Goal: Navigation & Orientation: Find specific page/section

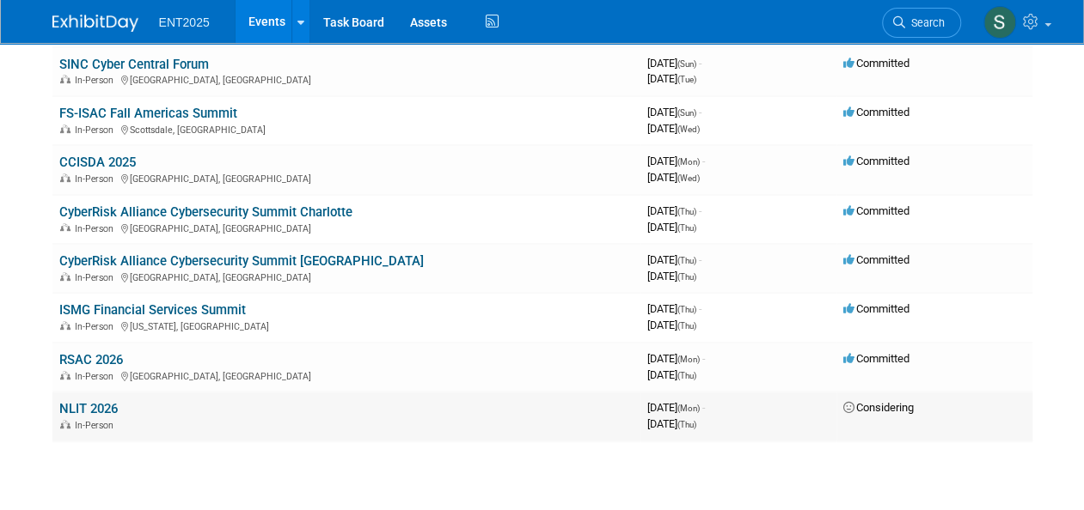
scroll to position [239, 0]
click at [159, 311] on link "ISMG Financial Services Summit" at bounding box center [152, 309] width 186 height 15
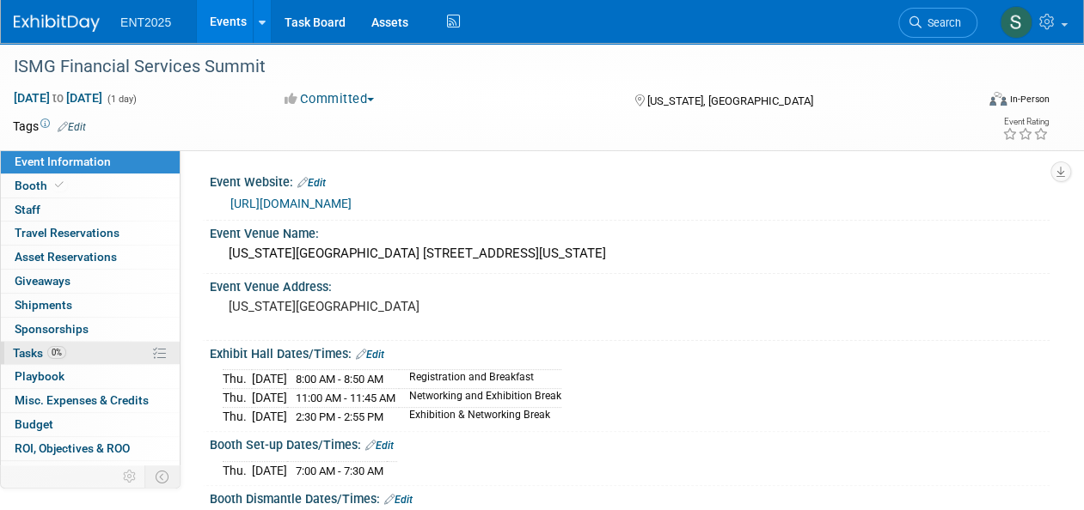
click at [32, 354] on span "Tasks 0%" at bounding box center [39, 353] width 53 height 14
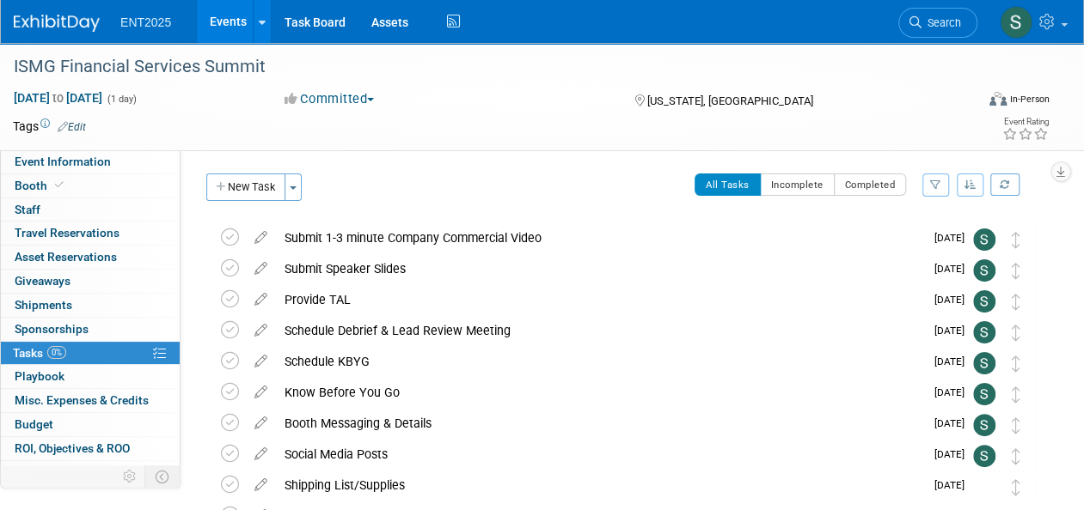
click at [223, 22] on link "Events" at bounding box center [228, 21] width 63 height 43
